Goal: Task Accomplishment & Management: Manage account settings

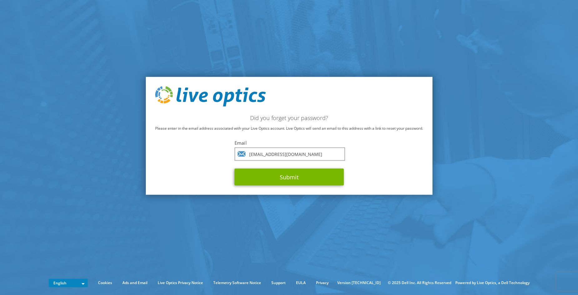
click at [188, 146] on div "Did you forget your password? Please enter in the email address associated with…" at bounding box center [289, 136] width 287 height 118
click at [301, 150] on input "ahneves@gmail.com" at bounding box center [289, 154] width 110 height 13
type input "a"
click at [289, 153] on input "text" at bounding box center [289, 154] width 110 height 13
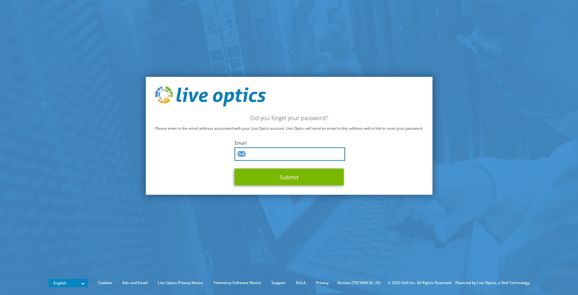
type input "antonio.neves@nos.pt"
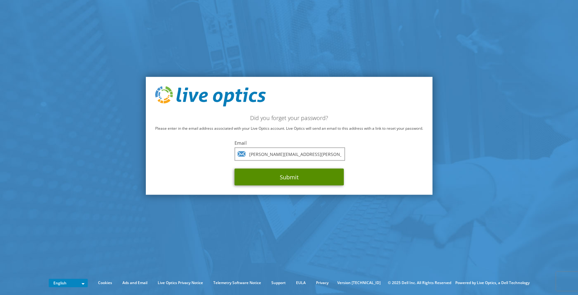
click at [300, 180] on button "Submit" at bounding box center [288, 177] width 109 height 17
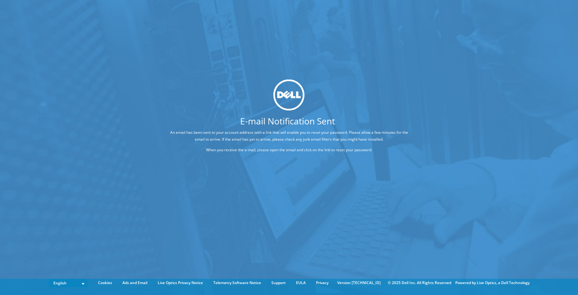
click at [410, 154] on div "E-mail Notification Sent An email has been sent to your account address with a …" at bounding box center [289, 119] width 289 height 78
click at [83, 245] on div "E-mail Notification Sent An email has been sent to your account address with a …" at bounding box center [289, 138] width 578 height 277
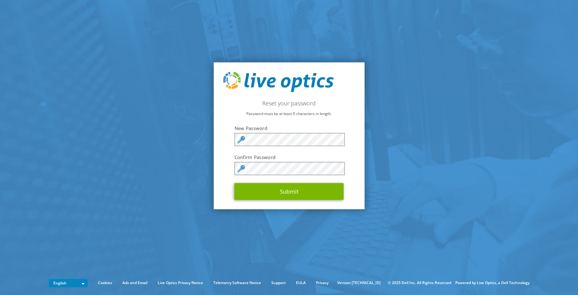
click at [188, 150] on section "Reset your password Password must be at least 9 characters in length. New Passw…" at bounding box center [289, 136] width 578 height 272
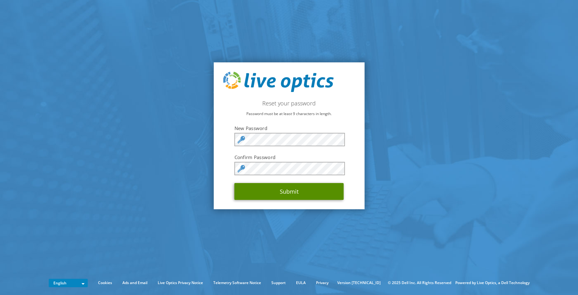
click at [298, 190] on button "Submit" at bounding box center [288, 191] width 109 height 17
